Goal: Information Seeking & Learning: Learn about a topic

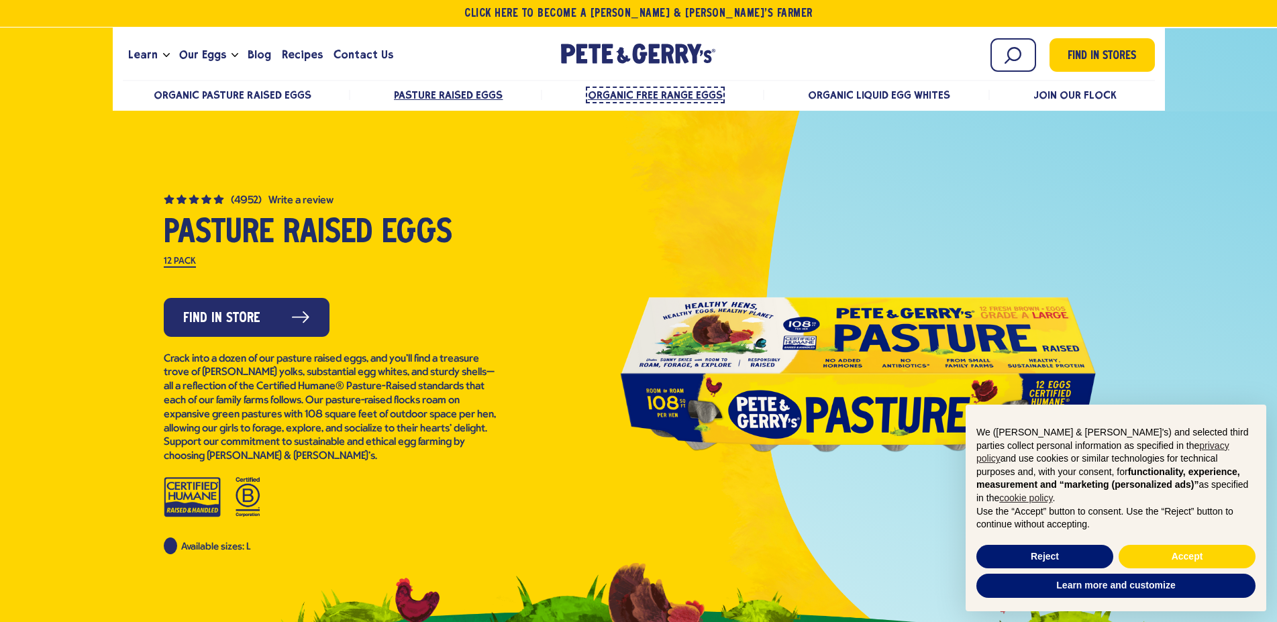
click at [688, 95] on span "Organic Free Range Eggs" at bounding box center [655, 95] width 135 height 13
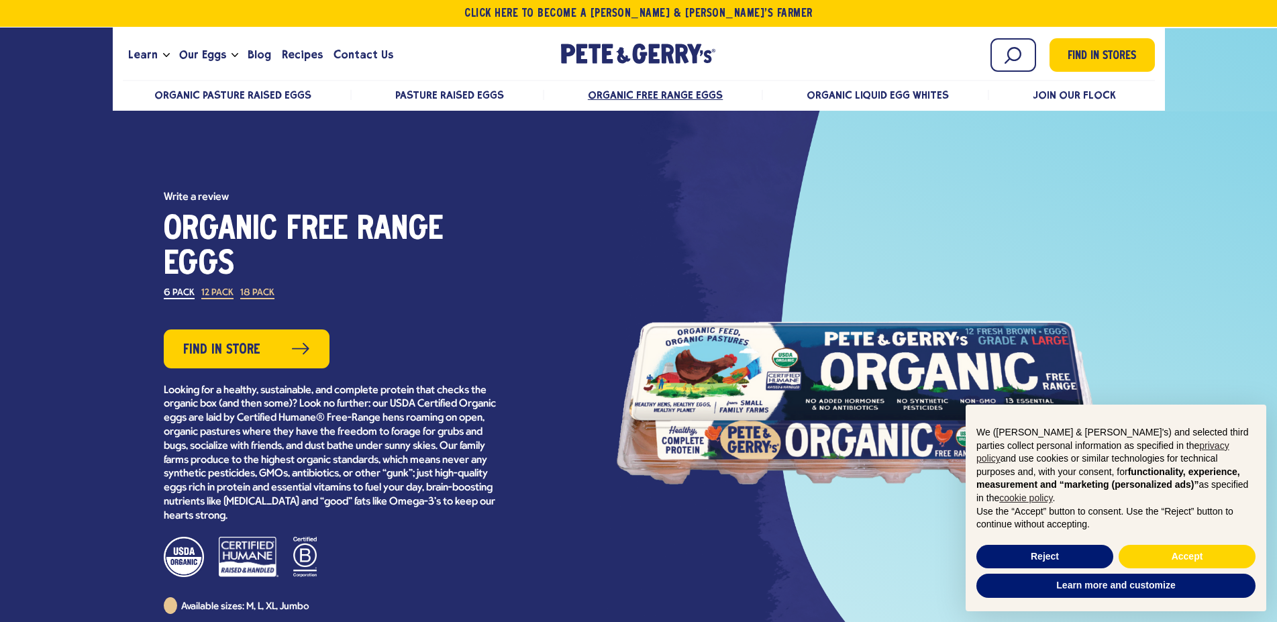
click at [256, 291] on label "18 Pack" at bounding box center [257, 294] width 34 height 11
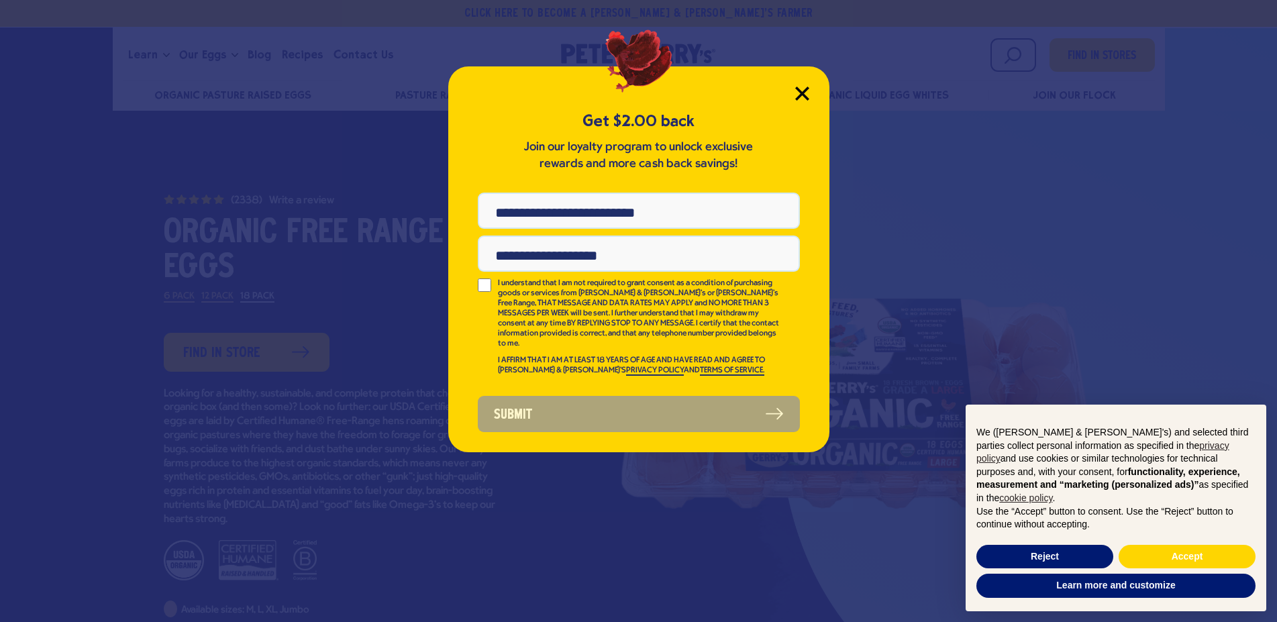
click at [810, 83] on div "Get $2.00 back Join our loyalty program to unlock exclusive rewards and more ca…" at bounding box center [638, 259] width 381 height 386
click at [807, 99] on icon "Close Modal" at bounding box center [802, 93] width 12 height 12
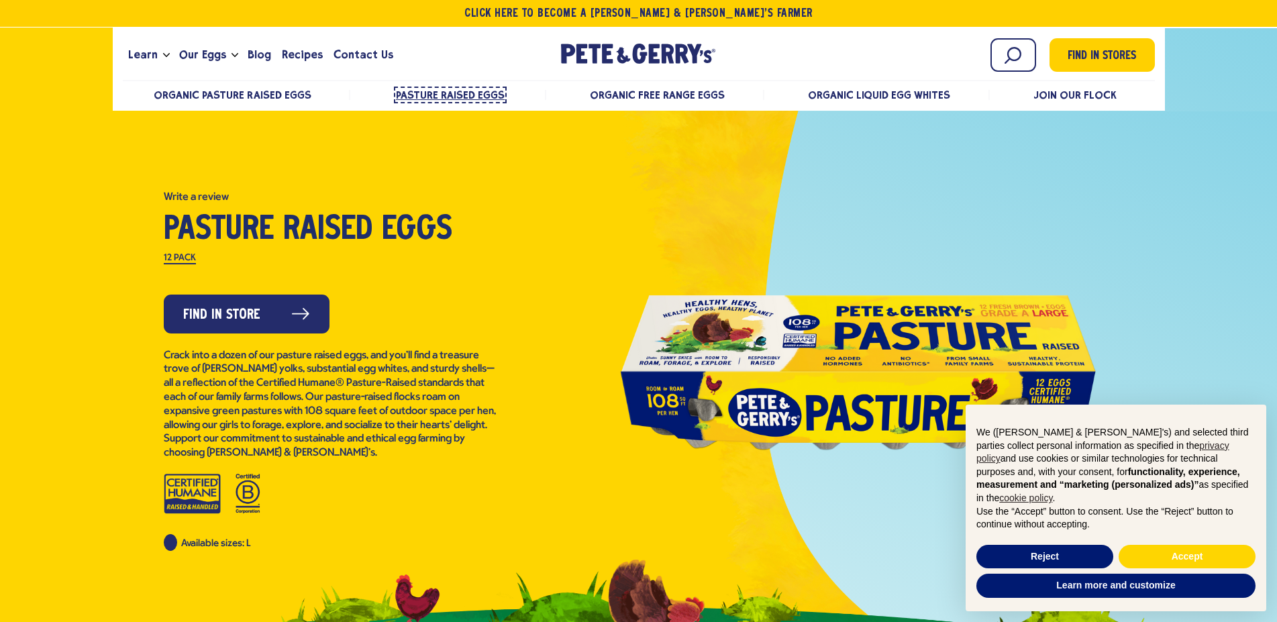
click at [484, 95] on span "Pasture Raised Eggs" at bounding box center [450, 95] width 109 height 13
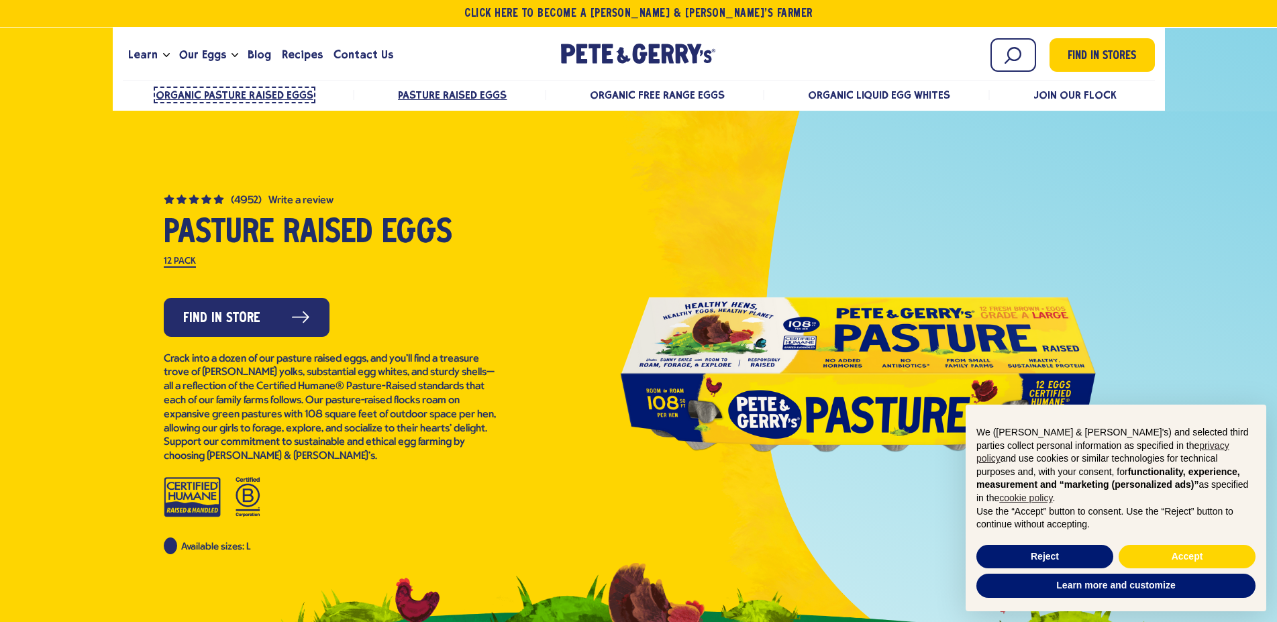
click at [247, 89] on span "Organic Pasture Raised Eggs" at bounding box center [235, 95] width 158 height 13
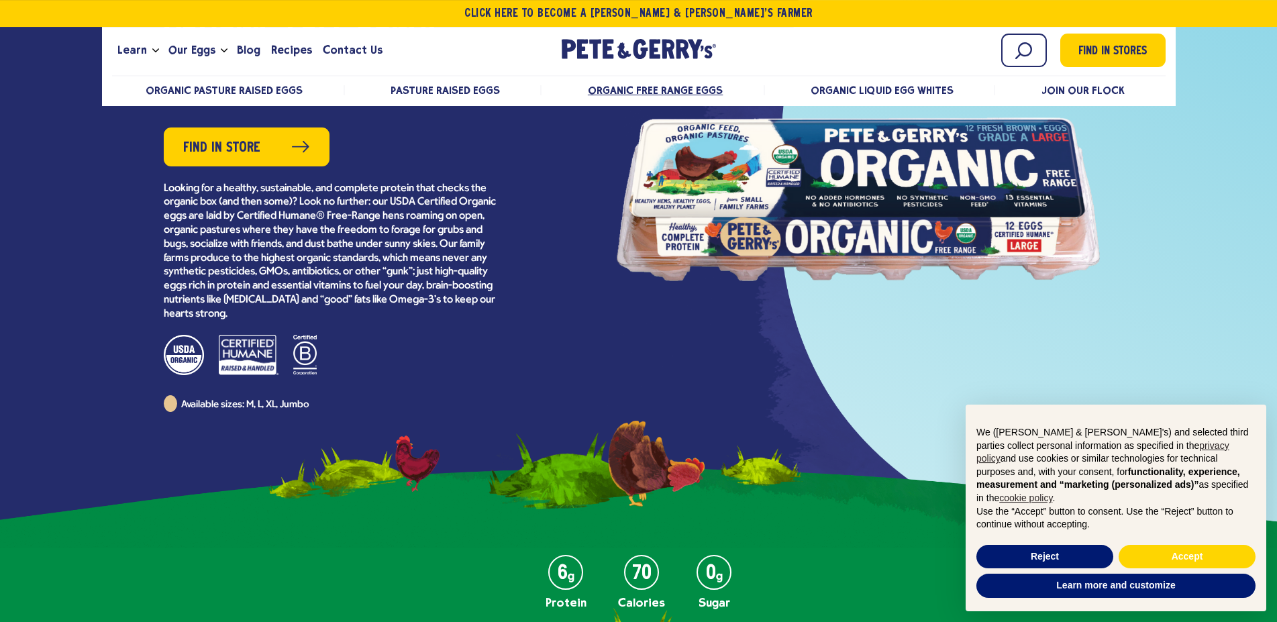
scroll to position [68, 0]
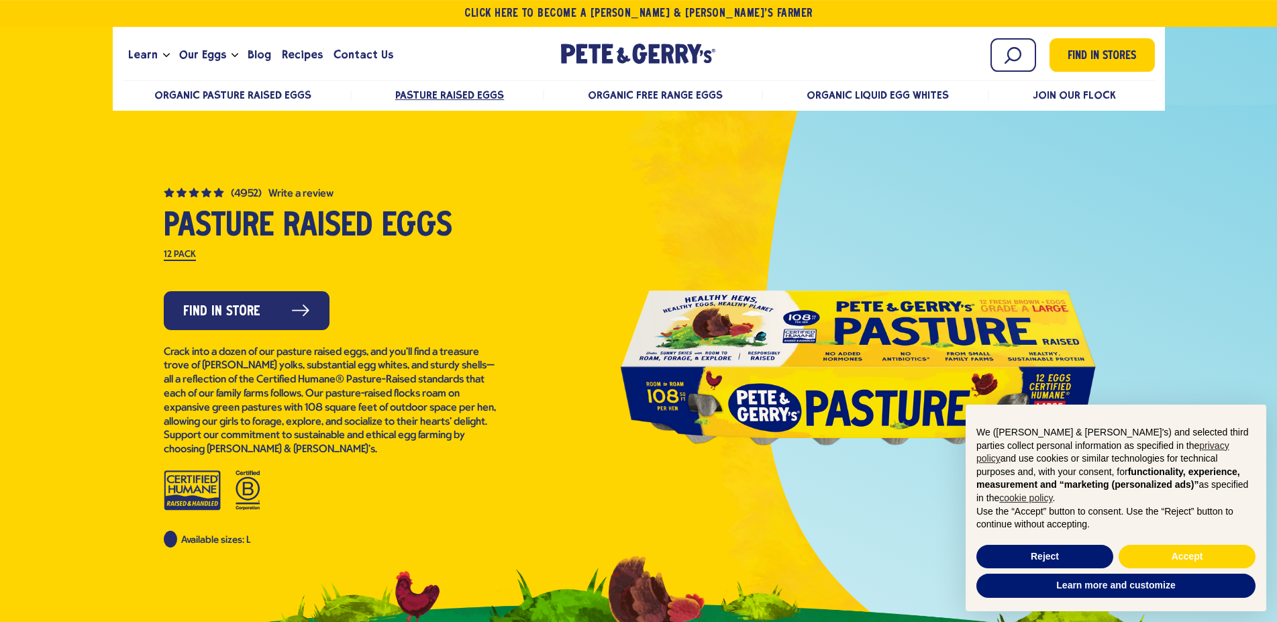
scroll to position [137, 0]
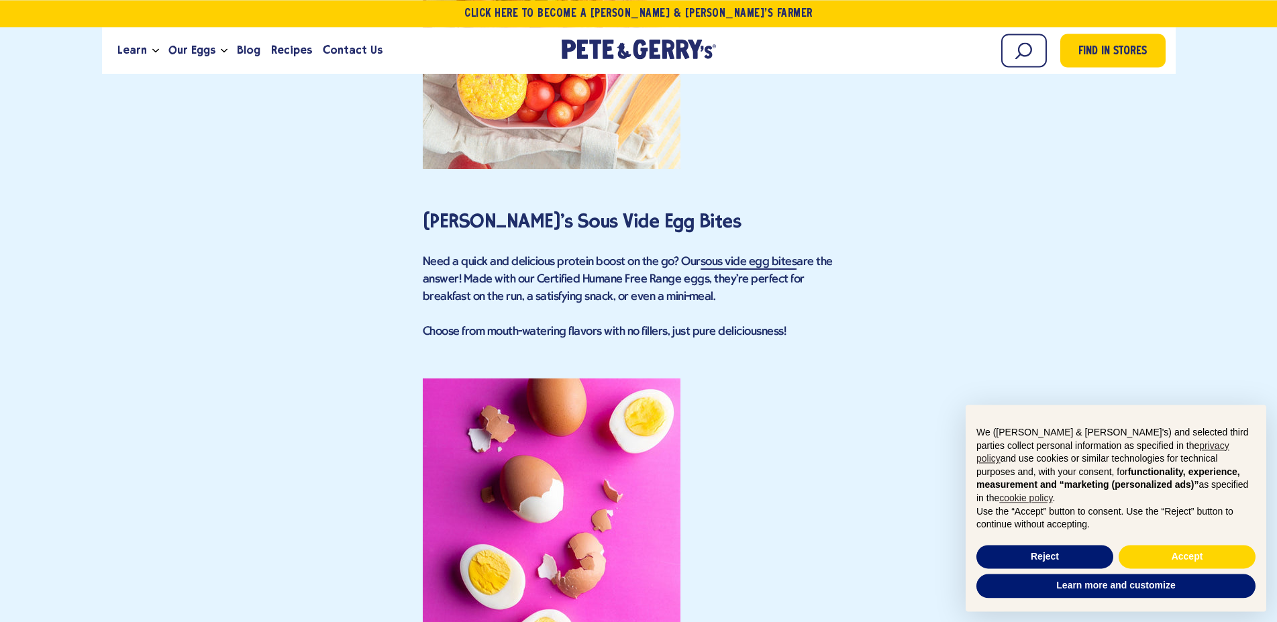
scroll to position [7939, 0]
